Goal: Task Accomplishment & Management: Use online tool/utility

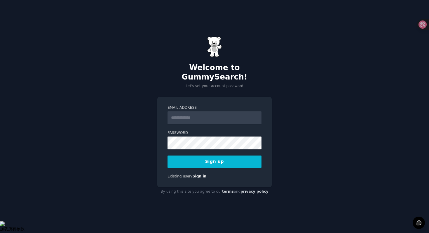
click at [217, 112] on input "Email Address" at bounding box center [215, 117] width 94 height 13
type input "**********"
click at [209, 162] on button "Sign up" at bounding box center [215, 161] width 94 height 12
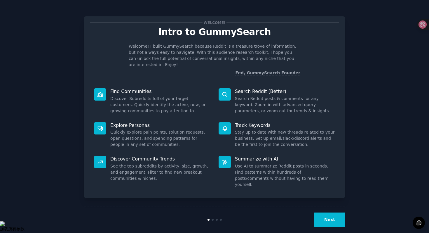
click at [331, 214] on button "Next" at bounding box center [329, 219] width 31 height 14
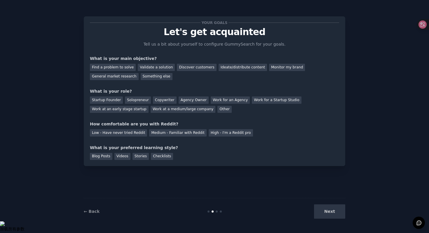
click at [332, 210] on div "Next" at bounding box center [301, 211] width 87 height 14
click at [158, 67] on div "Validate a solution" at bounding box center [156, 67] width 37 height 7
click at [137, 98] on div "Solopreneur" at bounding box center [138, 99] width 26 height 7
click at [126, 132] on div "Low - Have never tried Reddit" at bounding box center [118, 132] width 57 height 7
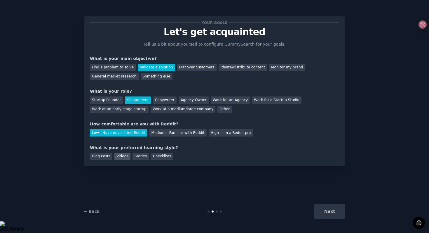
click at [120, 157] on div "Videos" at bounding box center [122, 156] width 16 height 7
click at [164, 157] on div "Checklists" at bounding box center [162, 156] width 22 height 7
click at [329, 213] on button "Next" at bounding box center [329, 211] width 31 height 14
click at [333, 214] on div "Next" at bounding box center [301, 211] width 87 height 14
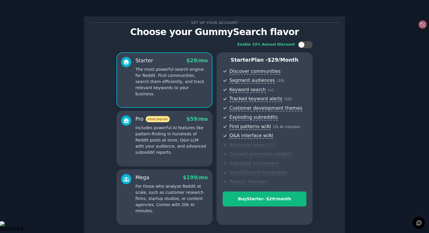
click at [370, 46] on div "Set up your account Choose your GummySearch flavor Enable 33% Annual Discount S…" at bounding box center [214, 140] width 413 height 264
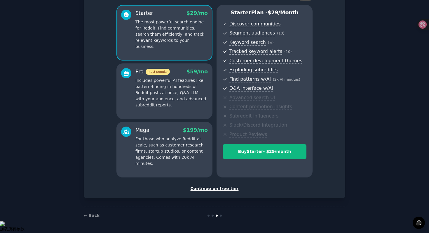
click at [173, 151] on p "For those who analyze Reddit at scale, such as customer research firms, startup…" at bounding box center [172, 151] width 72 height 31
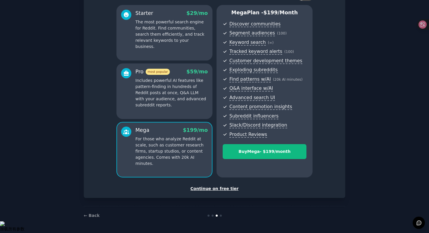
click at [167, 56] on div "Starter $ 29 /mo The most powerful search engine for Reddit. Find communities, …" at bounding box center [165, 32] width 96 height 55
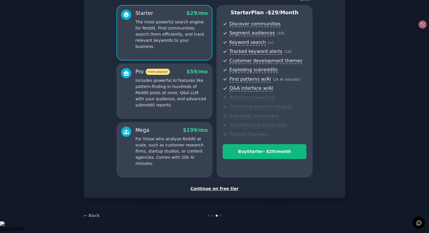
click at [75, 113] on div "Set up your account Choose your GummySearch flavor Enable 33% Annual Discount S…" at bounding box center [214, 93] width 413 height 264
click at [216, 188] on div "Continue on free tier" at bounding box center [214, 188] width 249 height 6
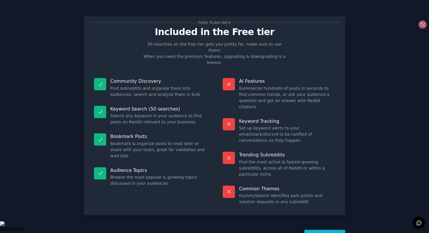
click at [321, 230] on button "Let's Go!" at bounding box center [325, 237] width 41 height 14
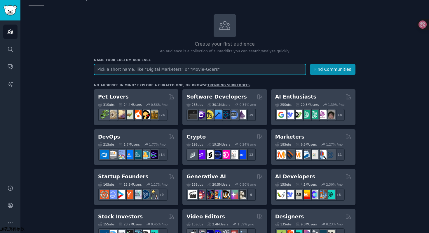
scroll to position [23, 0]
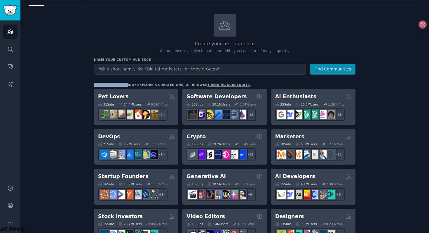
drag, startPoint x: 124, startPoint y: 86, endPoint x: 195, endPoint y: 81, distance: 70.8
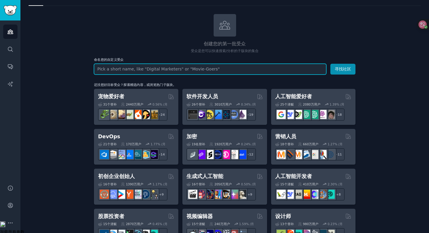
click at [183, 68] on input "text" at bounding box center [210, 69] width 232 height 11
type input "ai image editor"
click at [331, 64] on button "寻找社区" at bounding box center [343, 69] width 25 height 11
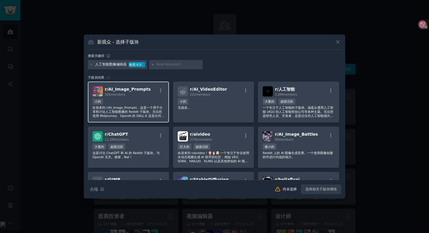
click at [151, 100] on div "小的" at bounding box center [129, 101] width 72 height 7
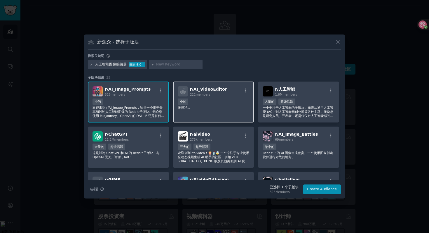
click at [197, 106] on p "无描述..." at bounding box center [214, 107] width 72 height 4
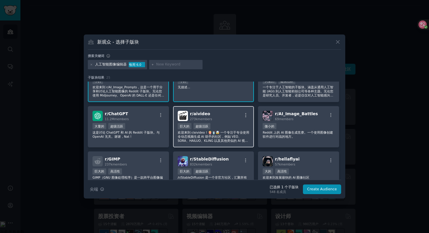
scroll to position [27, 0]
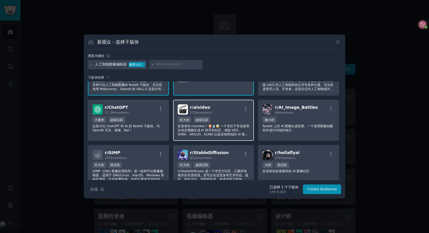
click at [230, 117] on div "每天提交量 >= 95 百分位数 巨大的 超级活跃" at bounding box center [214, 120] width 72 height 7
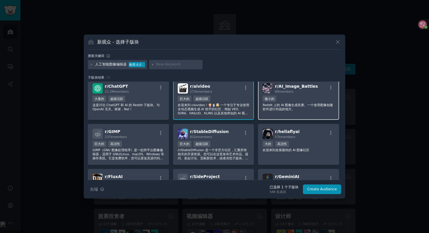
scroll to position [50, 0]
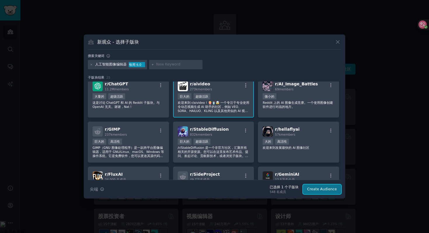
click at [311, 190] on button "Create Audience" at bounding box center [322, 189] width 39 height 10
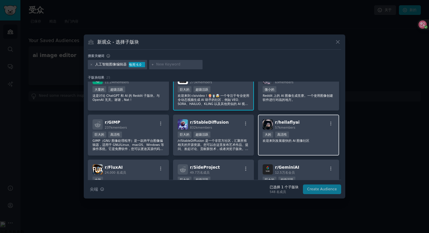
scroll to position [0, 0]
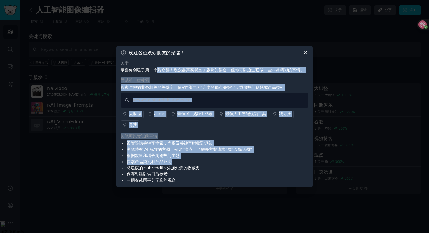
drag, startPoint x: 159, startPoint y: 70, endPoint x: 185, endPoint y: 164, distance: 97.2
click at [185, 164] on div "关于 恭喜你创建了第一个观众群！观众群其实就是子版块的集合，但你可以通过它做一些非常精彩的事情。 尝试第一次搜索 搜索与您的业务相关的关键字、诸如“我讨厌”之…" at bounding box center [215, 122] width 188 height 124
click at [306, 53] on icon at bounding box center [305, 52] width 3 height 3
